Goal: Task Accomplishment & Management: Manage account settings

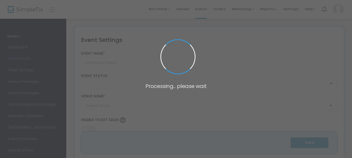
type input "Retelling the Sussex landscape for farming futures: Workshop"
type textarea "Join Brighton and Hove Food Partnership and [GEOGRAPHIC_DATA] to explore how la…"
type input "Register Now"
type input "One Garden SP3"
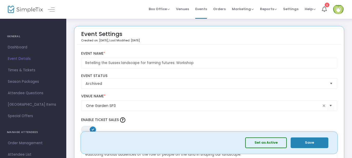
click at [337, 10] on img at bounding box center [338, 9] width 11 height 9
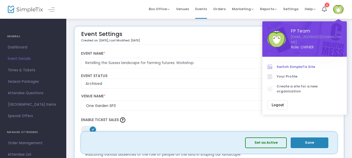
click at [294, 64] on link "Switch SimpleTix Site" at bounding box center [304, 67] width 74 height 10
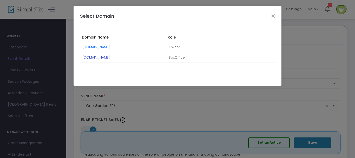
click at [107, 56] on link "[DOMAIN_NAME]" at bounding box center [96, 57] width 27 height 5
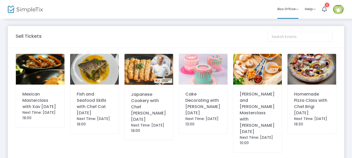
click at [39, 106] on div "Mexican Masterclass with Xav [DATE]" at bounding box center [40, 100] width 36 height 19
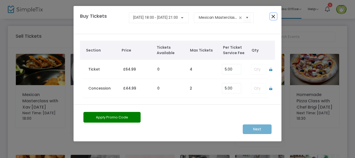
click at [274, 15] on button "Close" at bounding box center [273, 16] width 7 height 7
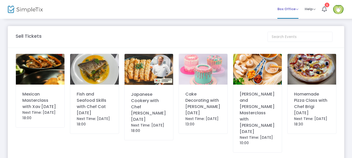
click at [292, 9] on span "Box Office" at bounding box center [287, 8] width 21 height 5
click at [285, 26] on li "Bookings" at bounding box center [295, 28] width 37 height 10
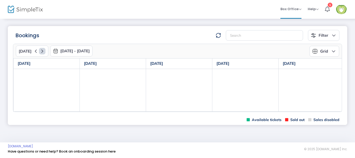
click at [41, 51] on icon at bounding box center [42, 51] width 6 height 6
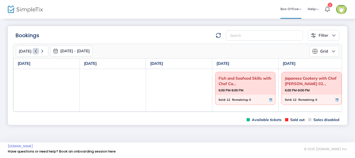
click at [33, 51] on icon at bounding box center [35, 51] width 6 height 6
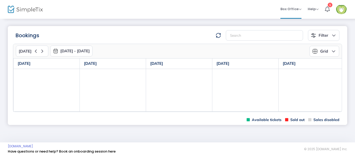
click at [334, 52] on button "Grid" at bounding box center [324, 51] width 30 height 11
click at [327, 65] on li "Monthly" at bounding box center [326, 64] width 34 height 10
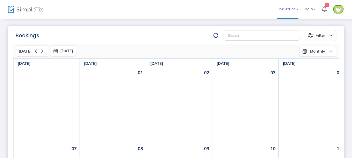
click at [285, 13] on span "Box Office Sell Tickets Bookings Sell Season Pass" at bounding box center [287, 8] width 21 height 13
